Goal: Information Seeking & Learning: Find specific fact

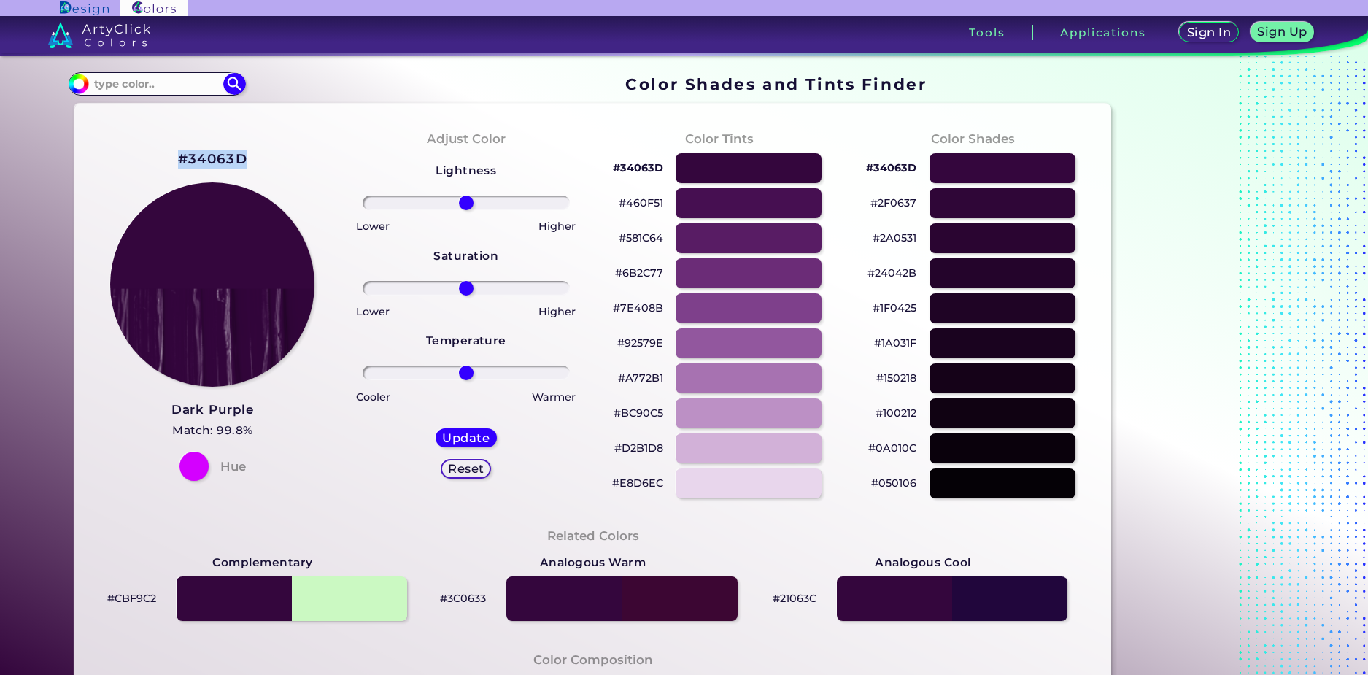
drag, startPoint x: 252, startPoint y: 155, endPoint x: 158, endPoint y: 158, distance: 94.2
click at [158, 158] on div "#34063D Dark Purple Match: 99.8% Hue" at bounding box center [212, 313] width 253 height 397
copy h2 "#34063D"
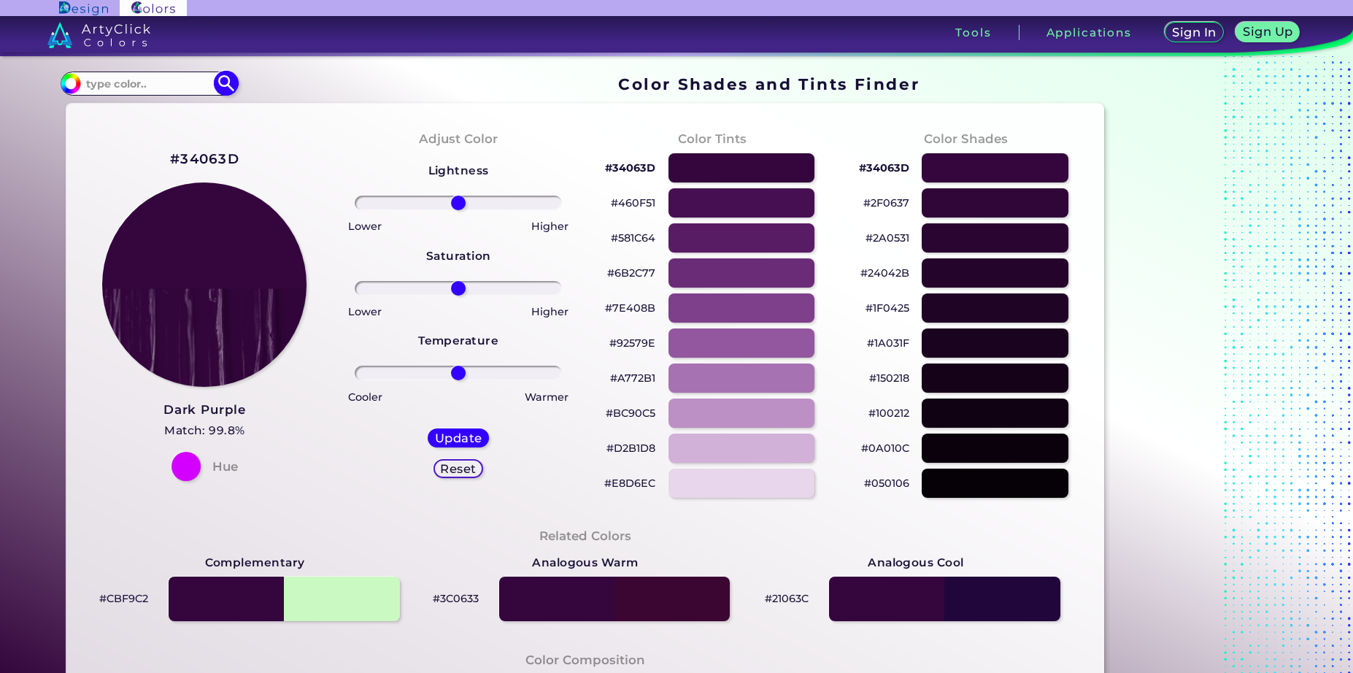
click at [163, 89] on input at bounding box center [149, 84] width 136 height 20
type input "dark purp"
click at [134, 136] on p "Very Dark Purple ◉" at bounding box center [137, 136] width 106 height 27
type input "#2a0134"
type input "#2A0134"
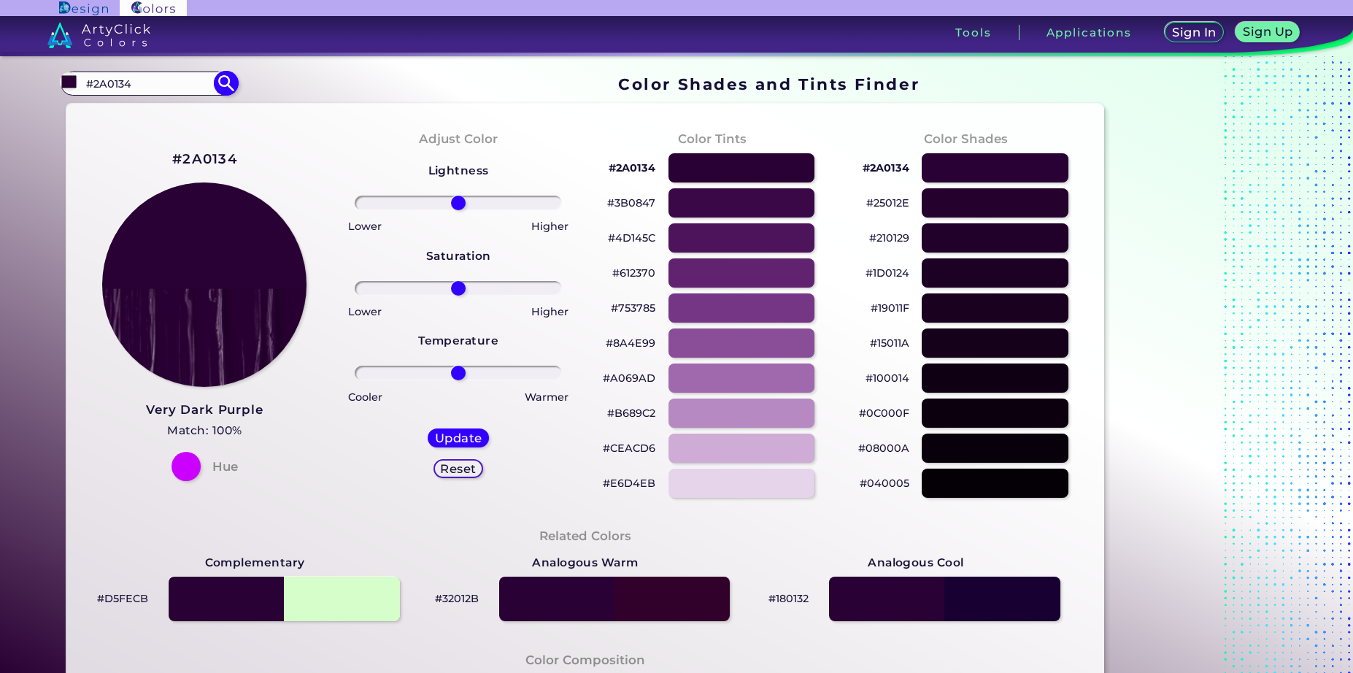
click at [234, 80] on img at bounding box center [227, 84] width 26 height 26
type input "#2a0134"
click at [168, 77] on input "#2A0134" at bounding box center [149, 84] width 136 height 20
drag, startPoint x: 126, startPoint y: 80, endPoint x: 13, endPoint y: 78, distance: 112.4
click at [13, 78] on section "Color Shades Finder #2a0134 #2A0134 Dark Purple ◉ Very Dark Purple ◉ Acadia ◉ A…" at bounding box center [676, 364] width 1353 height 617
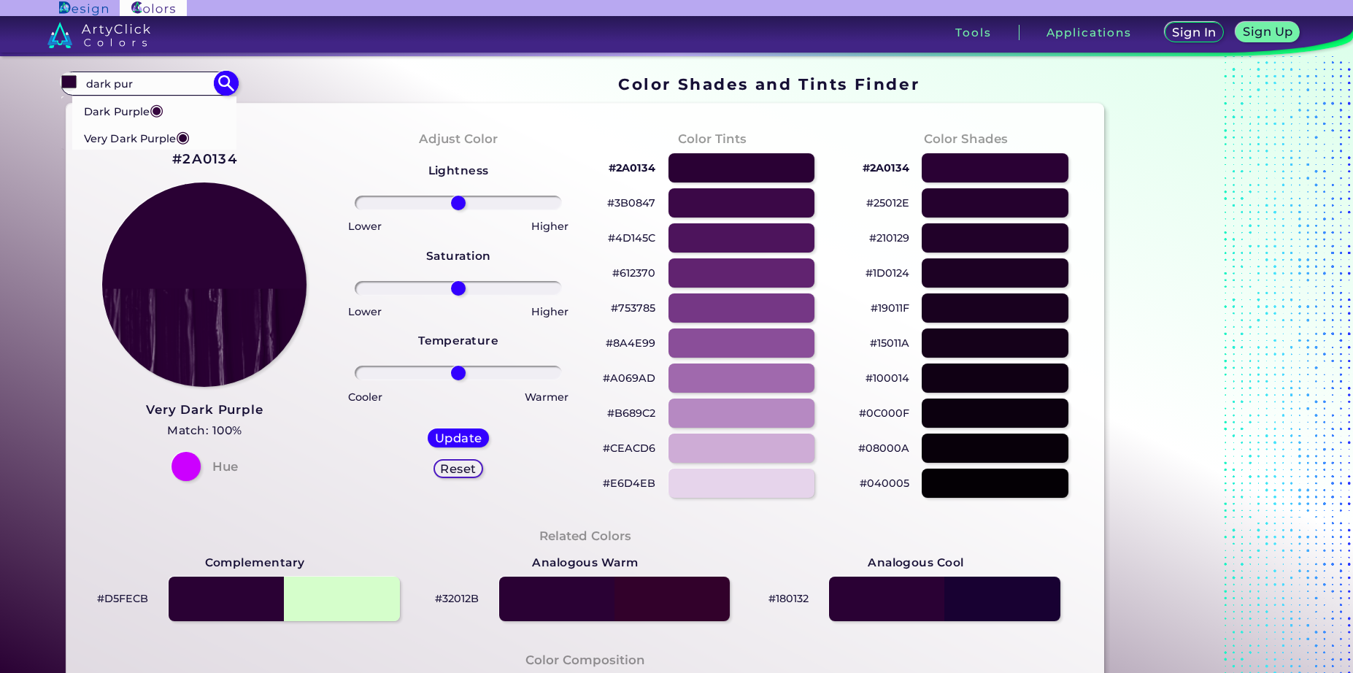
type input "dark pur"
click at [118, 107] on p "Dark Purple ◉" at bounding box center [124, 109] width 80 height 27
type input "#35063e"
type input "#35063E"
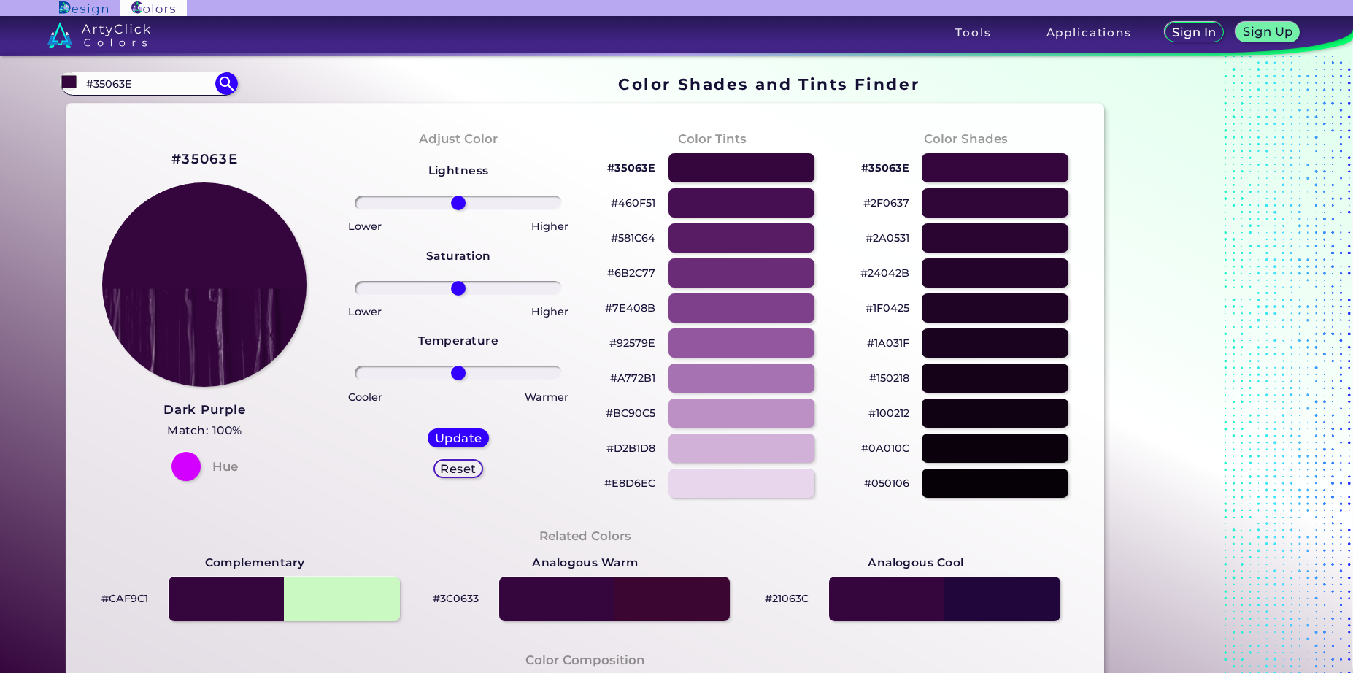
drag, startPoint x: 155, startPoint y: 82, endPoint x: -12, endPoint y: 83, distance: 167.1
click at [0, 83] on html "Sign In Sign Up My Profile My Details Color Palettes Sign Out Tools Application…" at bounding box center [676, 336] width 1353 height 673
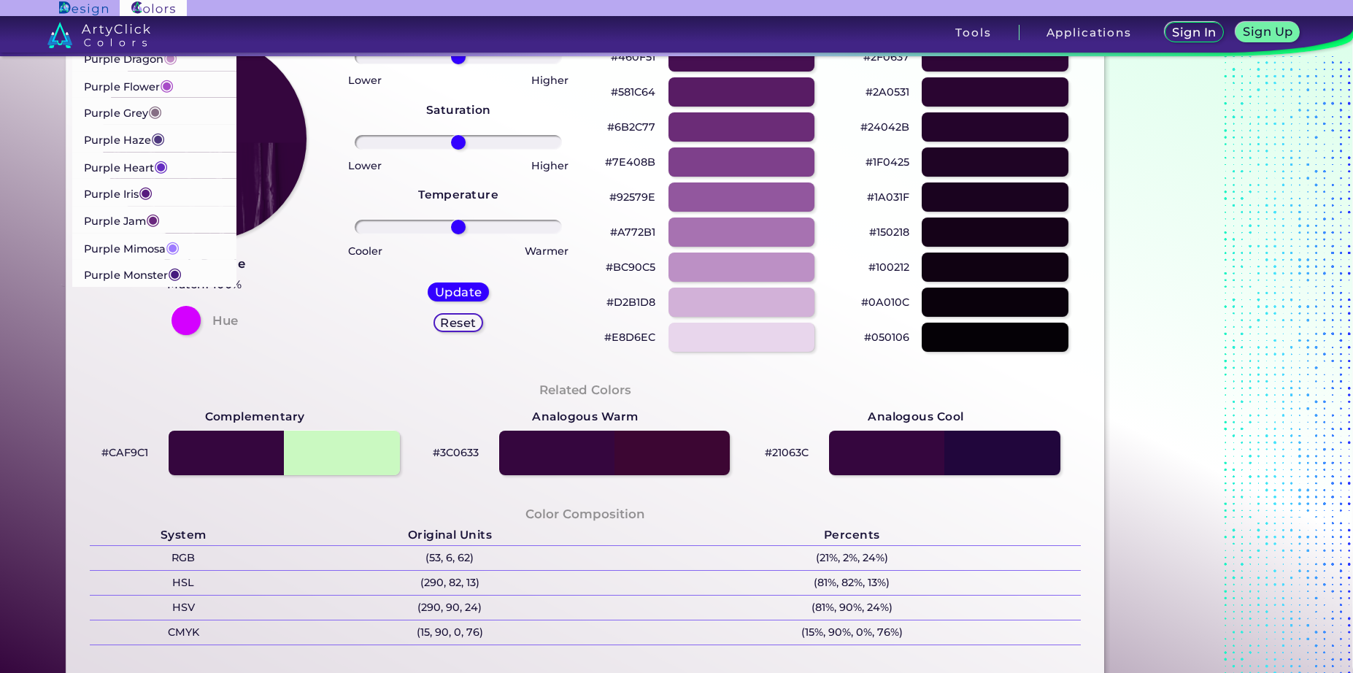
scroll to position [1006, 0]
type input "purple"
click at [139, 169] on p "Purple Heart ◉" at bounding box center [126, 168] width 84 height 27
type input "#652dc1"
type input "#652DC1"
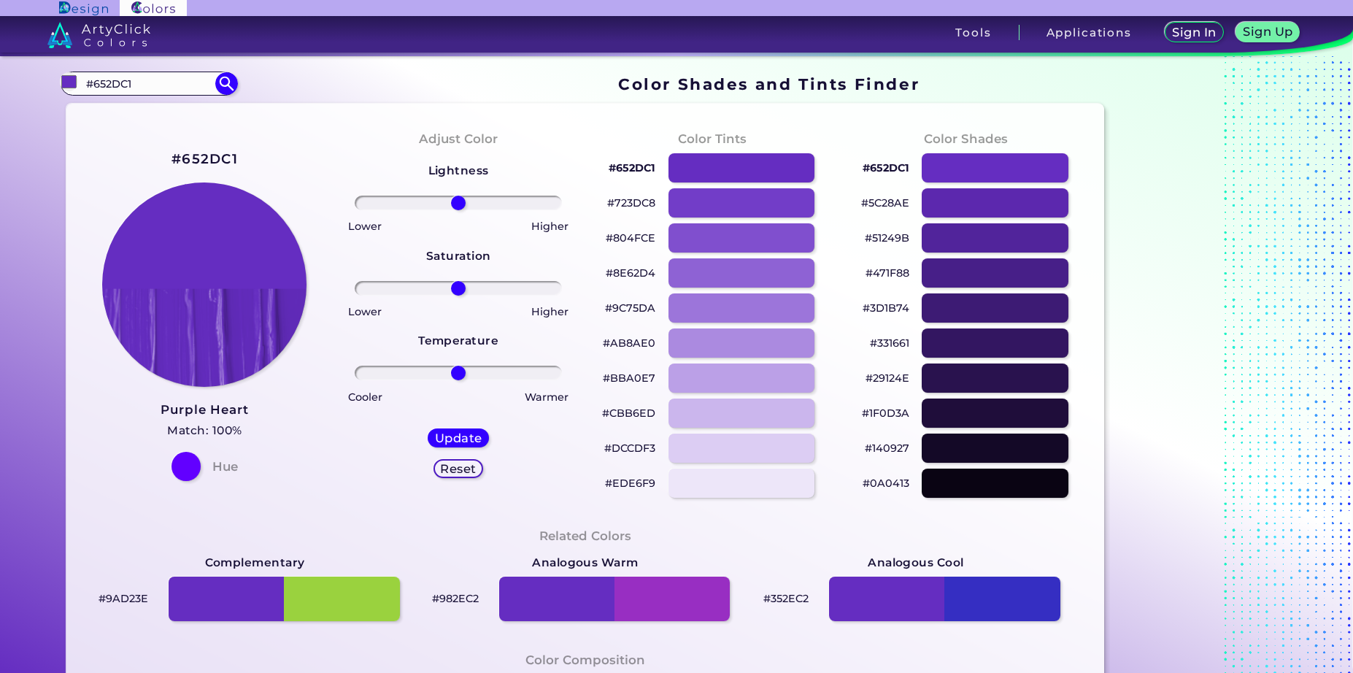
drag, startPoint x: 180, startPoint y: 83, endPoint x: 10, endPoint y: 82, distance: 170.0
click at [12, 83] on section "Color Shades Finder #652dc1 #652DC1 ArtyClick Purple ◉ Aztec Purple ◉ Baby Purp…" at bounding box center [676, 364] width 1353 height 617
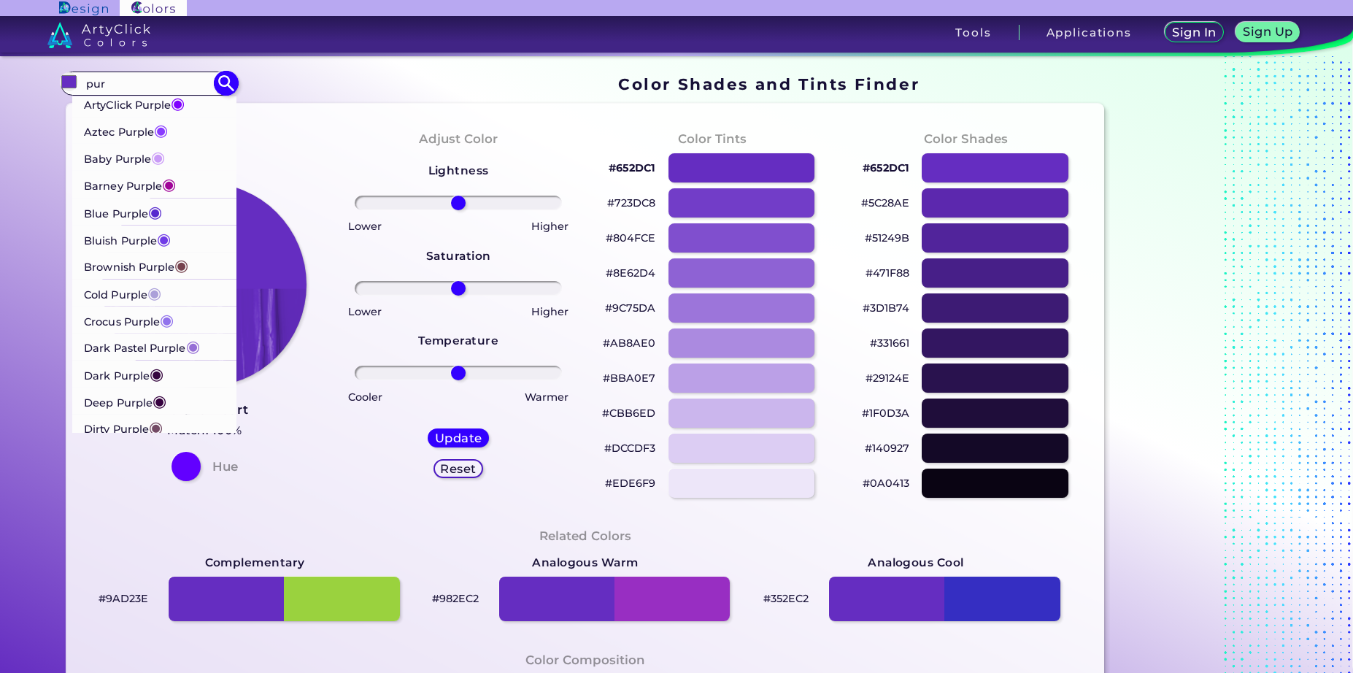
type input "pur"
click at [139, 106] on p "ArtyClick Purple ◉" at bounding box center [134, 103] width 101 height 27
type input "#7f00ff"
type input "#7F00FF"
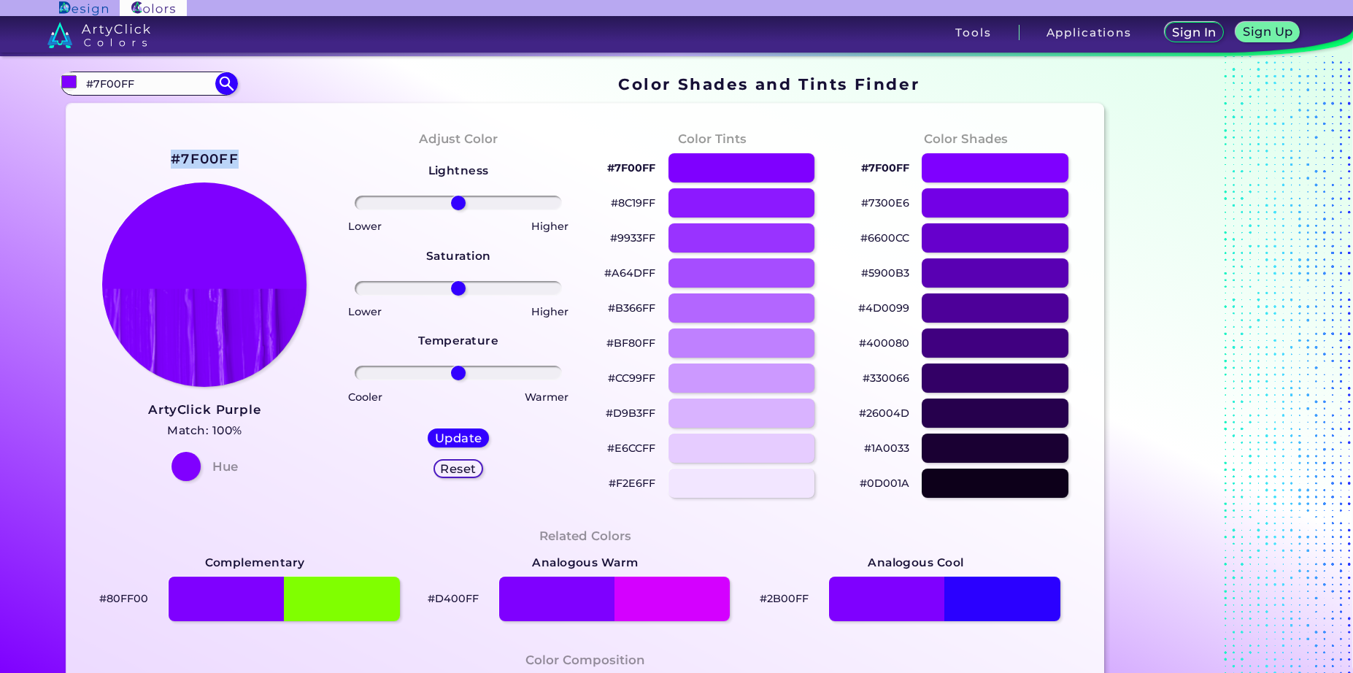
drag, startPoint x: 247, startPoint y: 152, endPoint x: 162, endPoint y: 161, distance: 85.9
click at [162, 161] on div "#7F00FF ArtyClick Purple Match: 100% Hue" at bounding box center [205, 313] width 254 height 397
copy h2 "#7F00FF"
